Goal: Navigation & Orientation: Find specific page/section

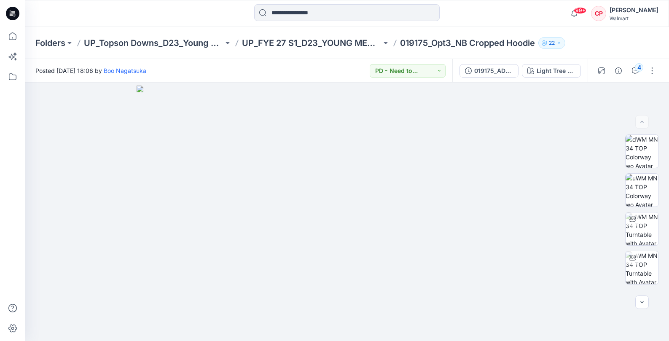
click at [61, 42] on p "Folders" at bounding box center [50, 43] width 30 height 12
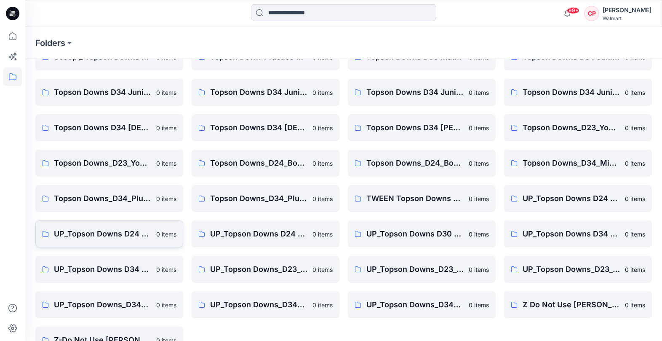
scroll to position [107, 0]
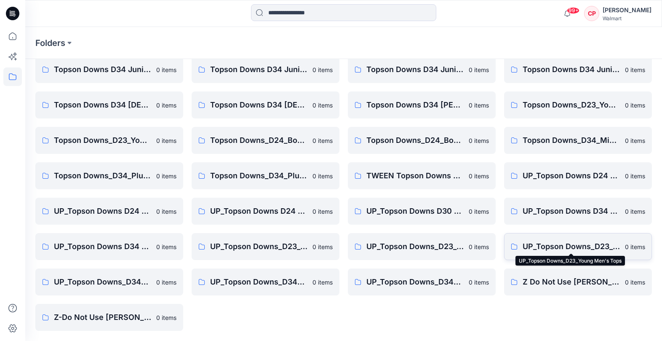
click at [569, 244] on p "UP_Topson Downs_D23_Young Men's Tops" at bounding box center [571, 247] width 97 height 12
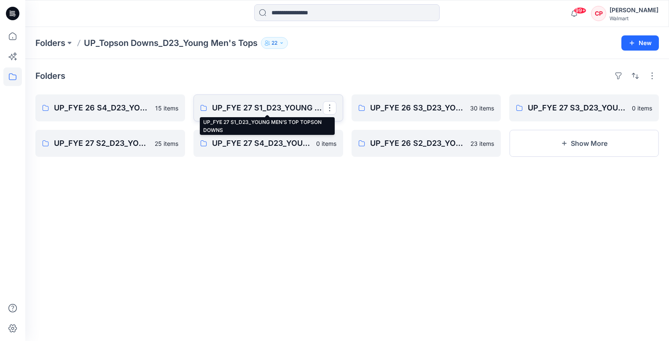
click at [247, 111] on p "UP_FYE 27 S1_D23_YOUNG MEN’S TOP TOPSON DOWNS" at bounding box center [267, 108] width 111 height 12
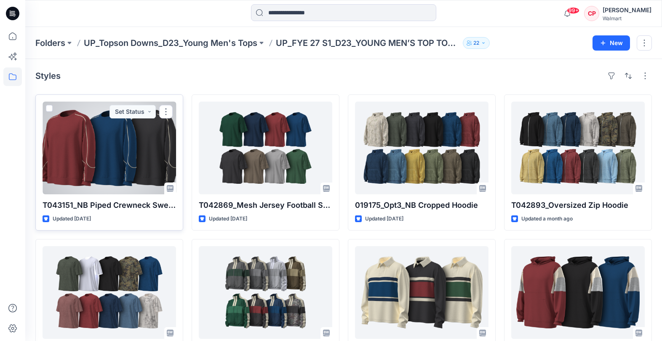
click at [130, 144] on div at bounding box center [110, 148] width 134 height 93
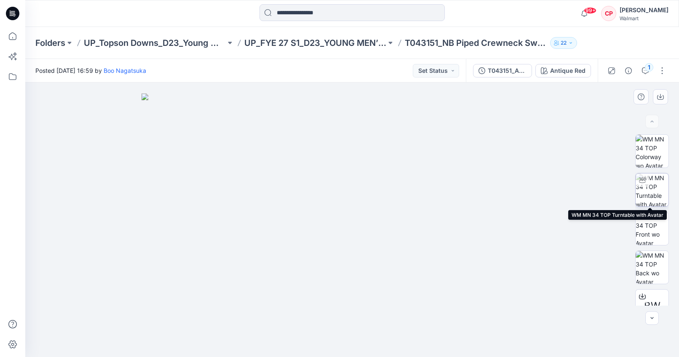
click at [651, 193] on img at bounding box center [652, 190] width 33 height 33
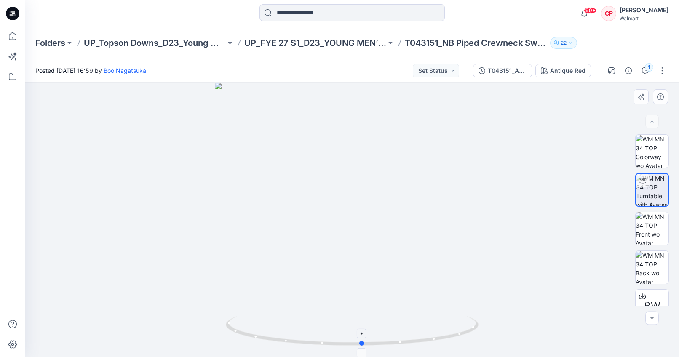
drag, startPoint x: 353, startPoint y: 342, endPoint x: 393, endPoint y: 348, distance: 40.0
click at [363, 341] on html "99+ Notifications Boo Nagatsuka shared T042389_ADM FULL_TWN WA Hoodie in S2 FYE…" at bounding box center [339, 178] width 679 height 357
click at [654, 230] on img at bounding box center [652, 228] width 33 height 33
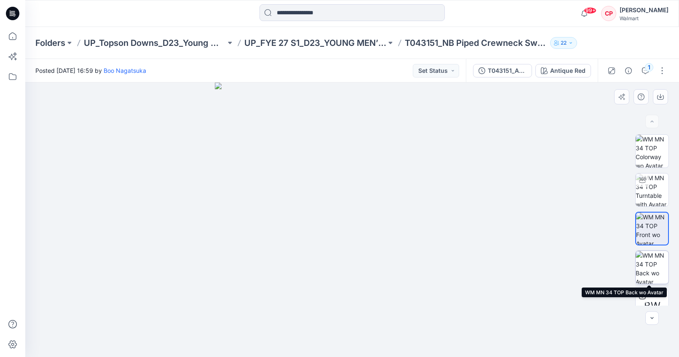
click at [647, 264] on img at bounding box center [652, 267] width 33 height 33
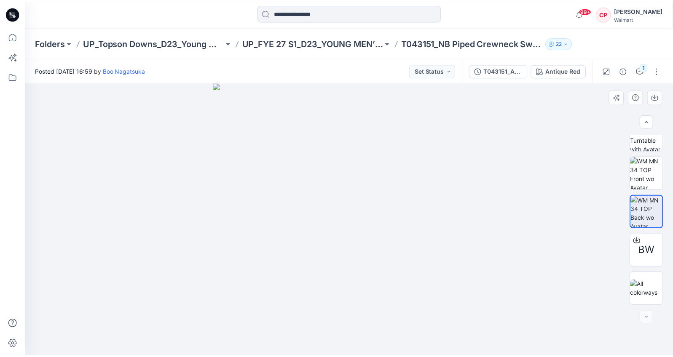
scroll to position [56, 0]
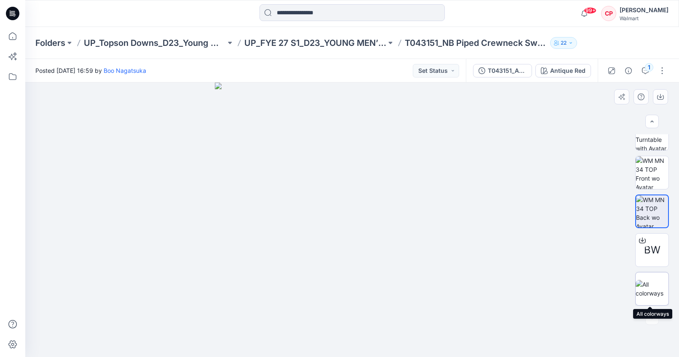
click at [649, 287] on img at bounding box center [652, 289] width 33 height 18
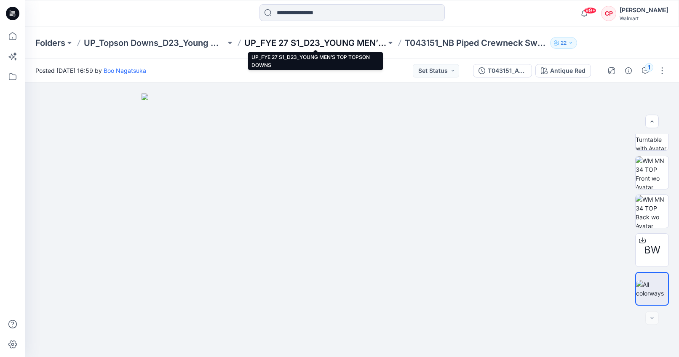
click at [303, 44] on p "UP_FYE 27 S1_D23_YOUNG MEN’S TOP TOPSON DOWNS" at bounding box center [315, 43] width 142 height 12
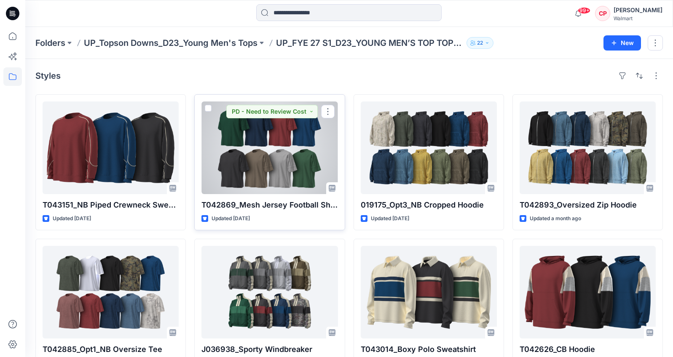
click at [290, 157] on div at bounding box center [269, 148] width 136 height 93
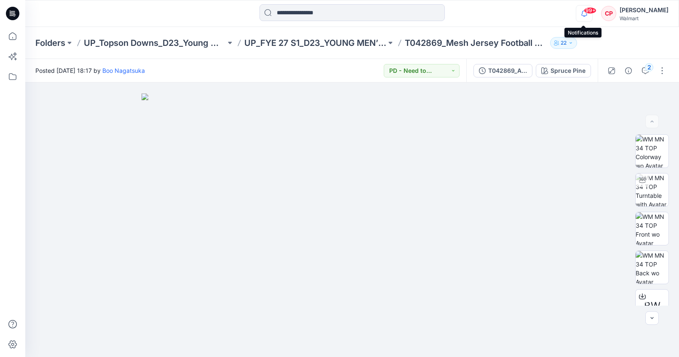
click at [584, 13] on icon "button" at bounding box center [585, 13] width 16 height 17
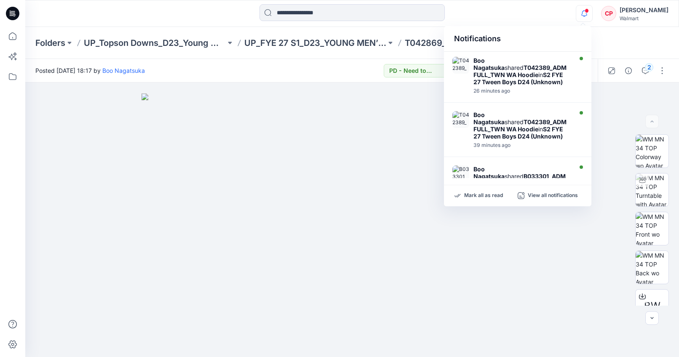
click at [584, 13] on icon "button" at bounding box center [585, 13] width 16 height 17
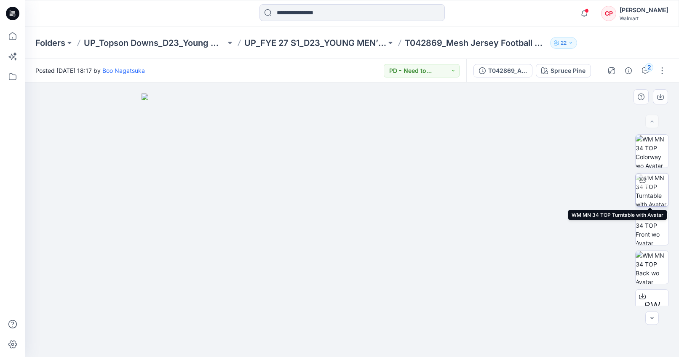
click at [653, 189] on img at bounding box center [652, 190] width 33 height 33
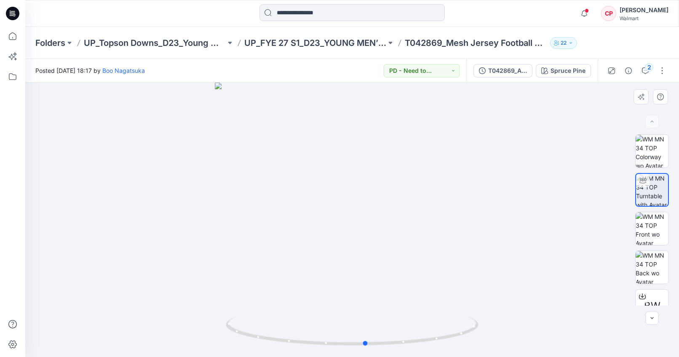
drag, startPoint x: 353, startPoint y: 345, endPoint x: 367, endPoint y: 240, distance: 105.4
click at [367, 239] on div at bounding box center [352, 220] width 654 height 275
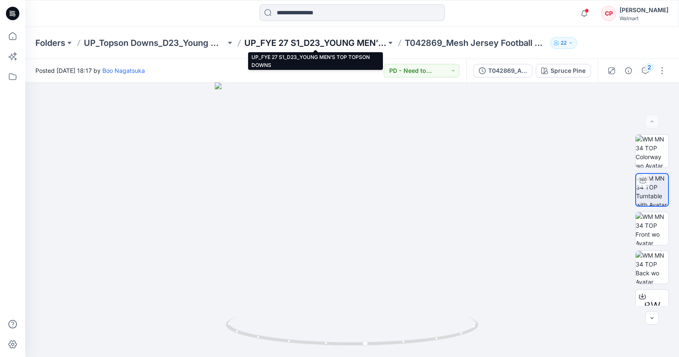
click at [337, 43] on p "UP_FYE 27 S1_D23_YOUNG MEN’S TOP TOPSON DOWNS" at bounding box center [315, 43] width 142 height 12
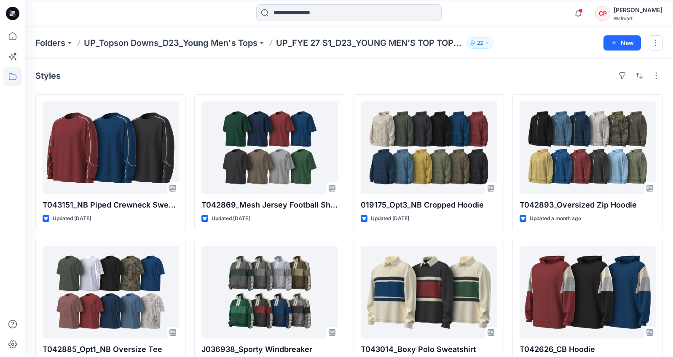
click at [490, 44] on icon "button" at bounding box center [487, 42] width 5 height 5
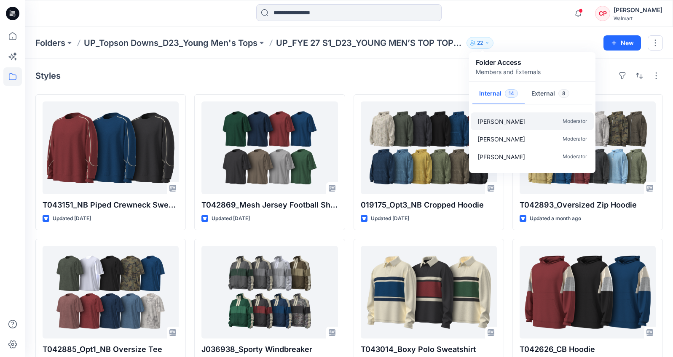
scroll to position [73, 0]
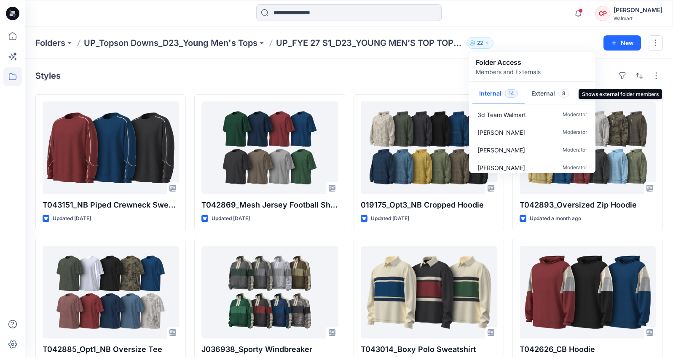
click at [547, 97] on button "External 8" at bounding box center [550, 93] width 51 height 21
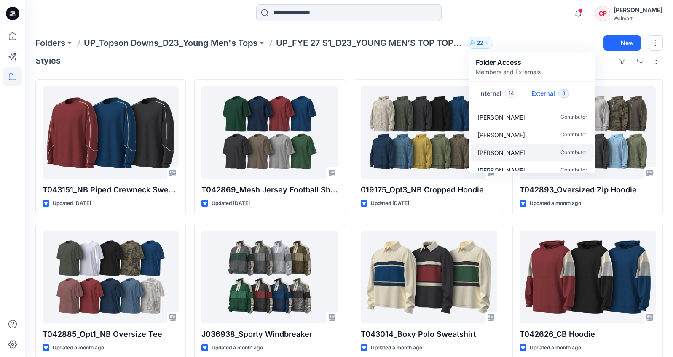
scroll to position [0, 0]
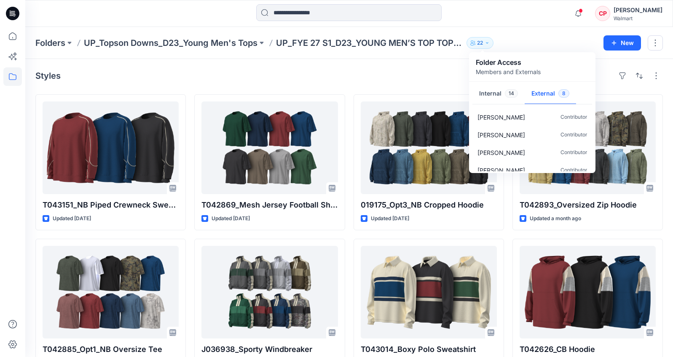
drag, startPoint x: 366, startPoint y: 70, endPoint x: 360, endPoint y: 69, distance: 6.0
click at [361, 69] on div "Styles" at bounding box center [349, 75] width 628 height 13
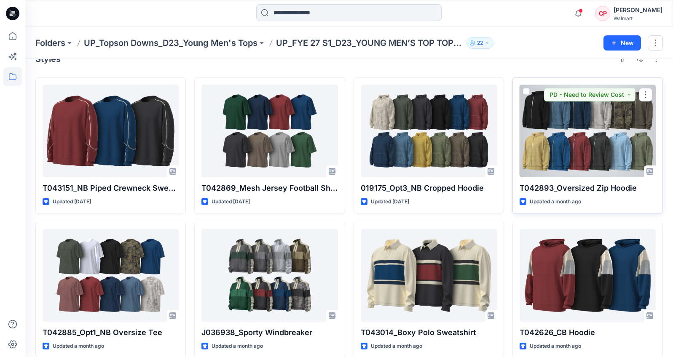
scroll to position [78, 0]
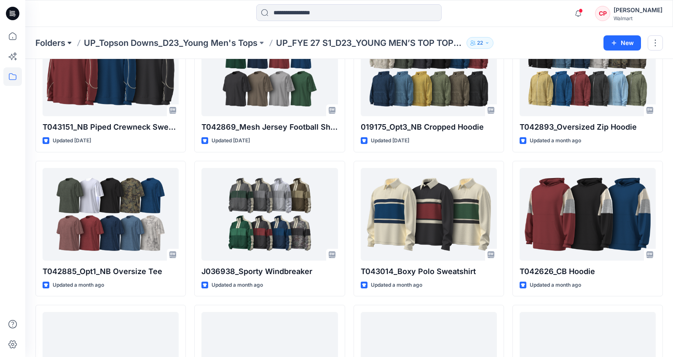
click at [66, 42] on button at bounding box center [69, 43] width 8 height 12
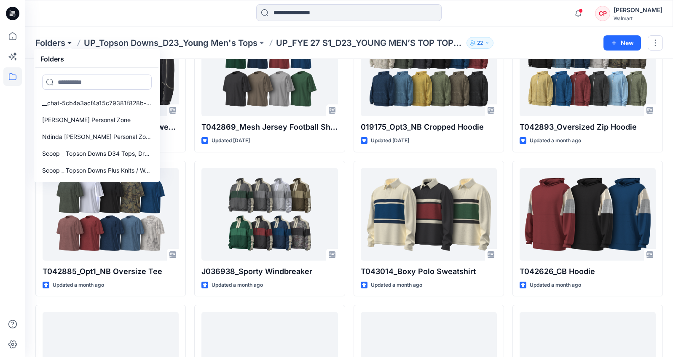
click at [68, 43] on button at bounding box center [69, 43] width 8 height 12
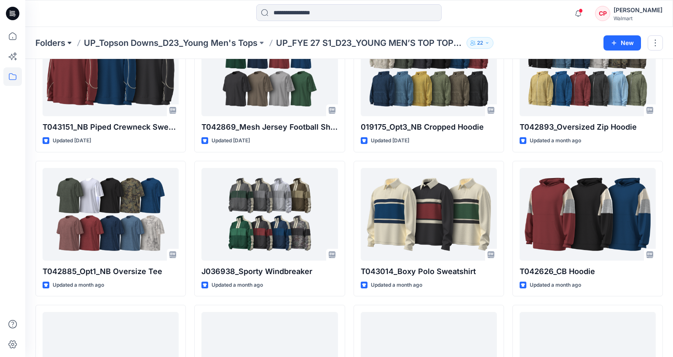
click at [70, 43] on button at bounding box center [69, 43] width 8 height 12
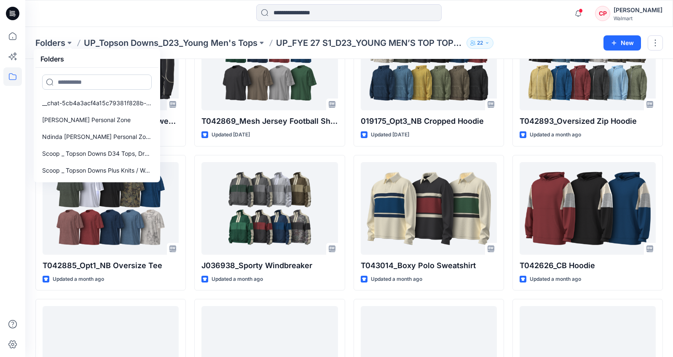
scroll to position [93, 0]
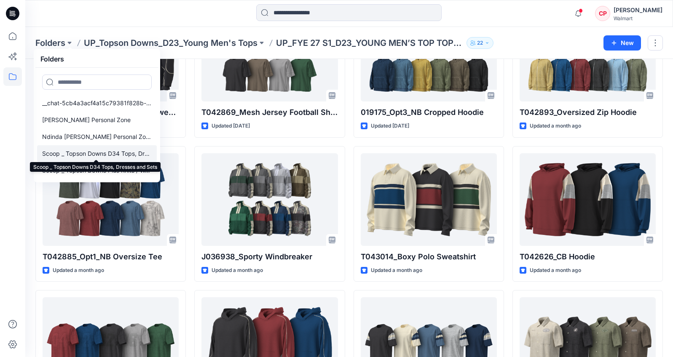
click at [100, 151] on p "Scoop _ Topson Downs D34 Tops, Dresses and Sets" at bounding box center [97, 154] width 110 height 10
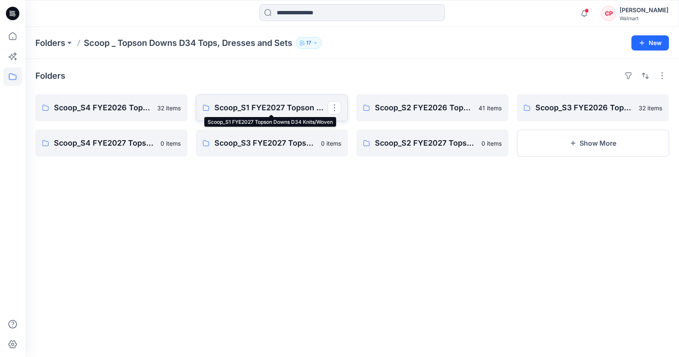
click at [284, 103] on p "Scoop_S1 FYE2027 Topson Downs D34 Knits/Woven" at bounding box center [271, 108] width 113 height 12
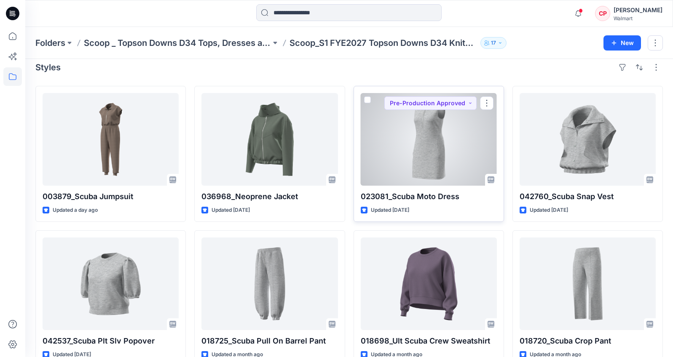
scroll to position [9, 0]
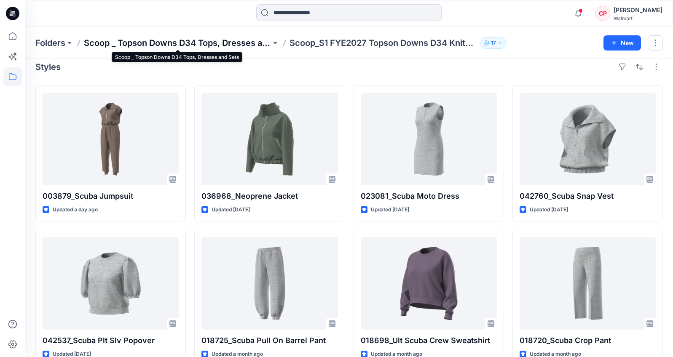
click at [247, 43] on p "Scoop _ Topson Downs D34 Tops, Dresses and Sets" at bounding box center [177, 43] width 187 height 12
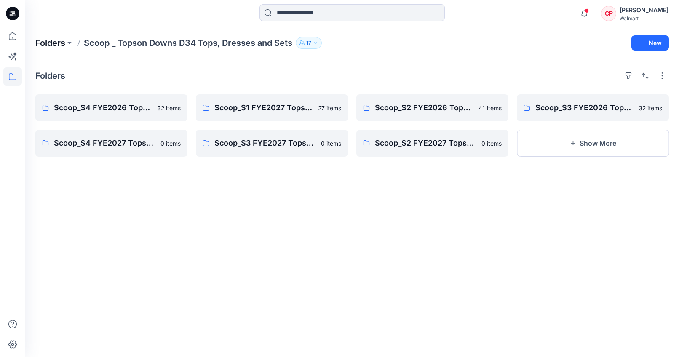
click at [59, 43] on p "Folders" at bounding box center [50, 43] width 30 height 12
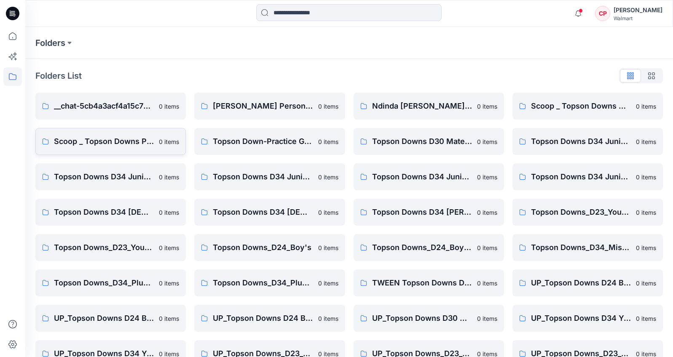
click at [126, 139] on p "Scoop _ Topson Downs Plus Knits / Woven" at bounding box center [104, 142] width 100 height 12
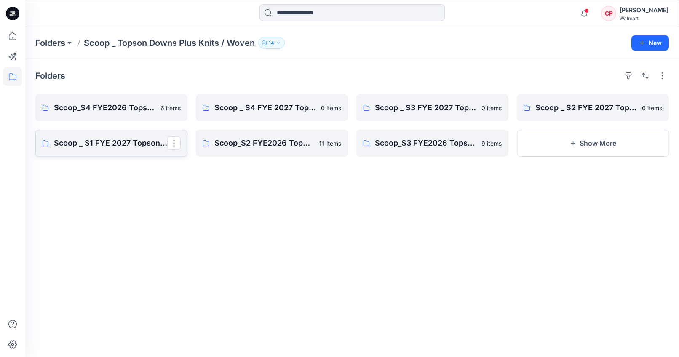
click at [126, 145] on p "Scoop _ S1 FYE 2027 Topson Downs Plus Knits / Wove Board" at bounding box center [110, 143] width 113 height 12
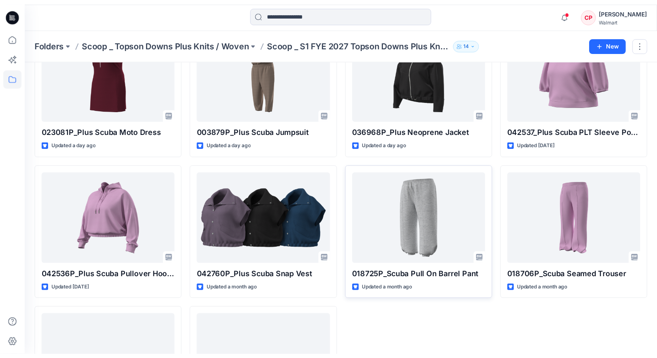
scroll to position [26, 0]
